Goal: Information Seeking & Learning: Learn about a topic

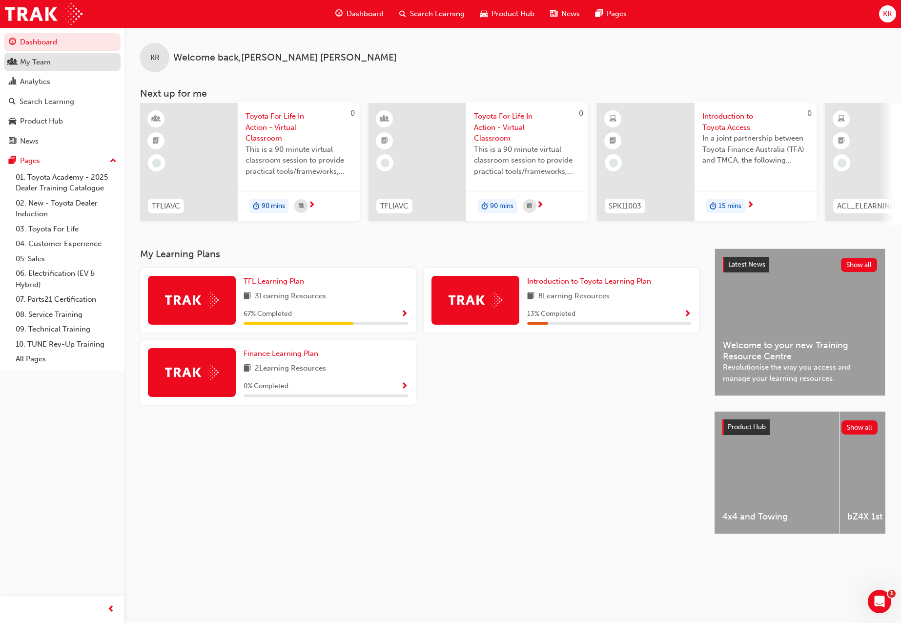
click at [37, 62] on div "My Team" at bounding box center [35, 62] width 31 height 11
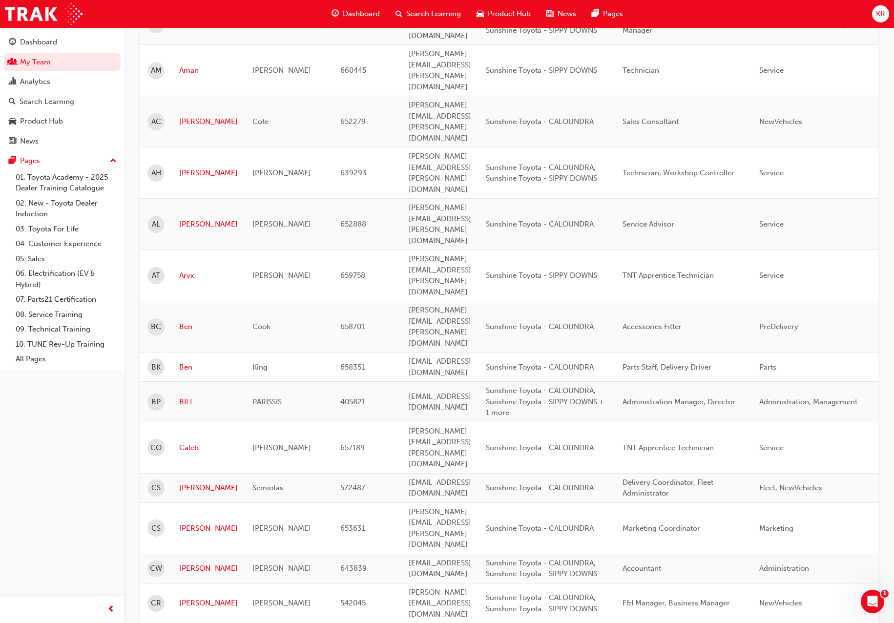
scroll to position [244, 0]
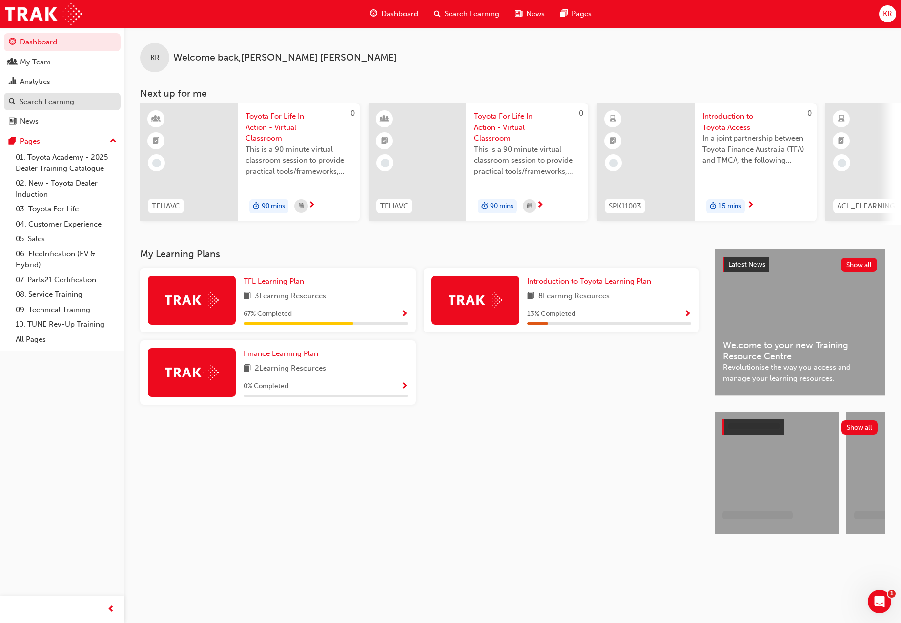
drag, startPoint x: 34, startPoint y: 100, endPoint x: 42, endPoint y: 100, distance: 7.8
click at [34, 100] on div "Search Learning" at bounding box center [47, 101] width 55 height 11
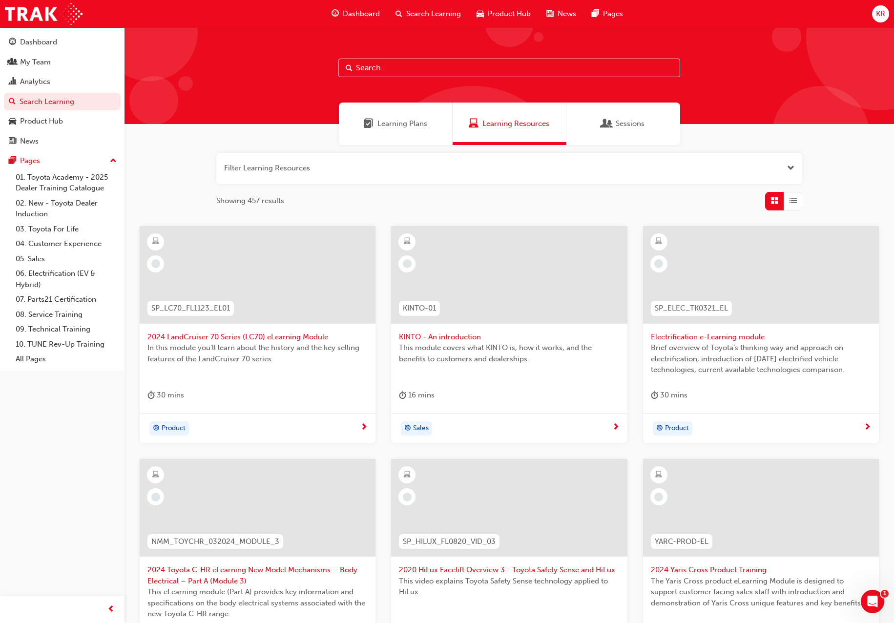
click at [360, 68] on input "text" at bounding box center [509, 68] width 342 height 19
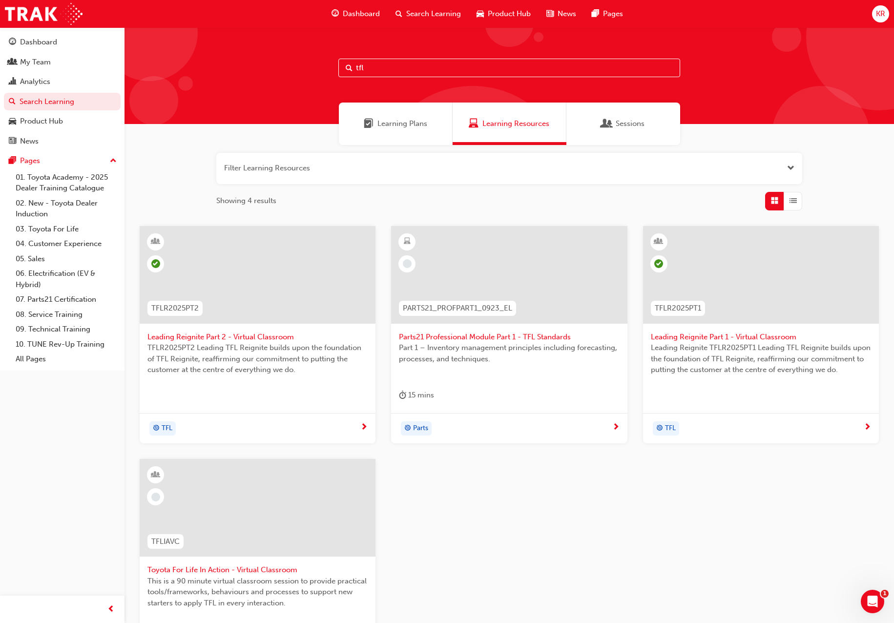
type input "tfl"
click at [223, 568] on span "Toyota For Life In Action - Virtual Classroom" at bounding box center [257, 569] width 220 height 11
